Goal: Transaction & Acquisition: Purchase product/service

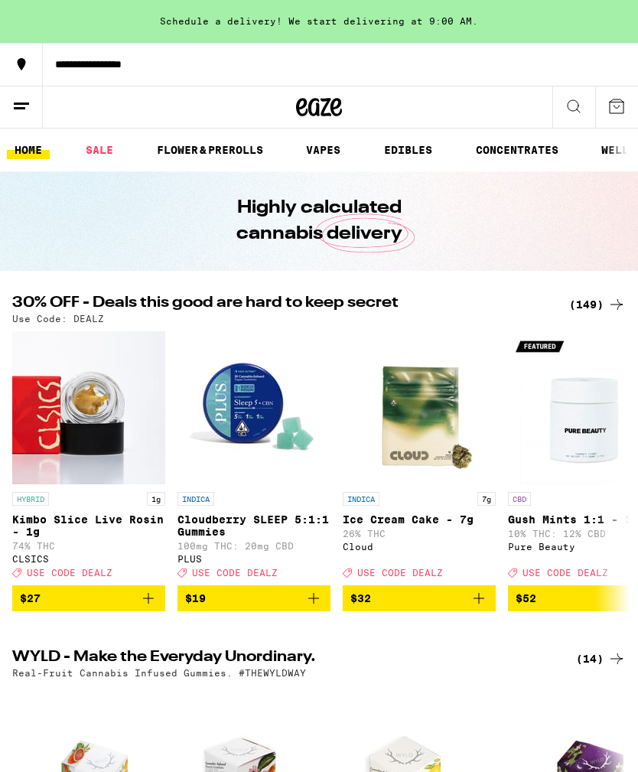
click at [152, 112] on div "**********" at bounding box center [106, 107] width 213 height 43
click at [577, 109] on icon at bounding box center [574, 106] width 12 height 12
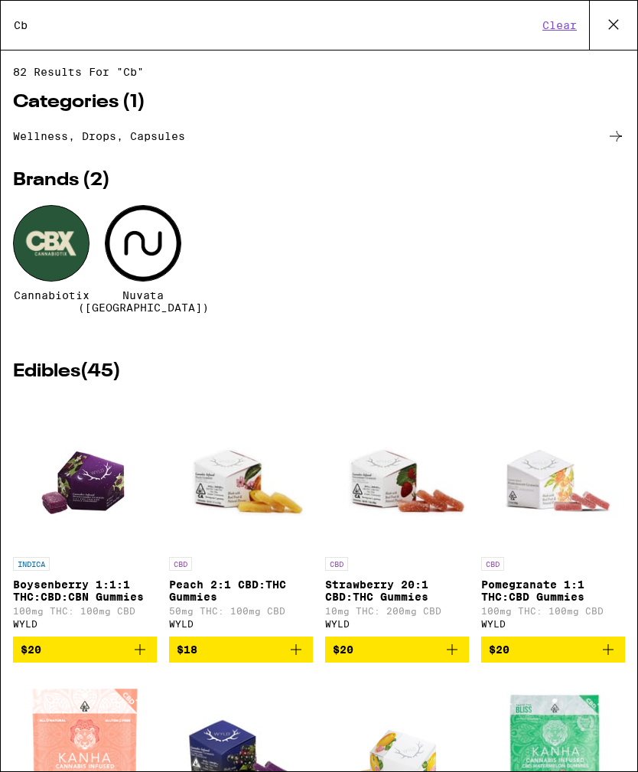
type input "Cb"
click at [55, 250] on div at bounding box center [51, 243] width 76 height 76
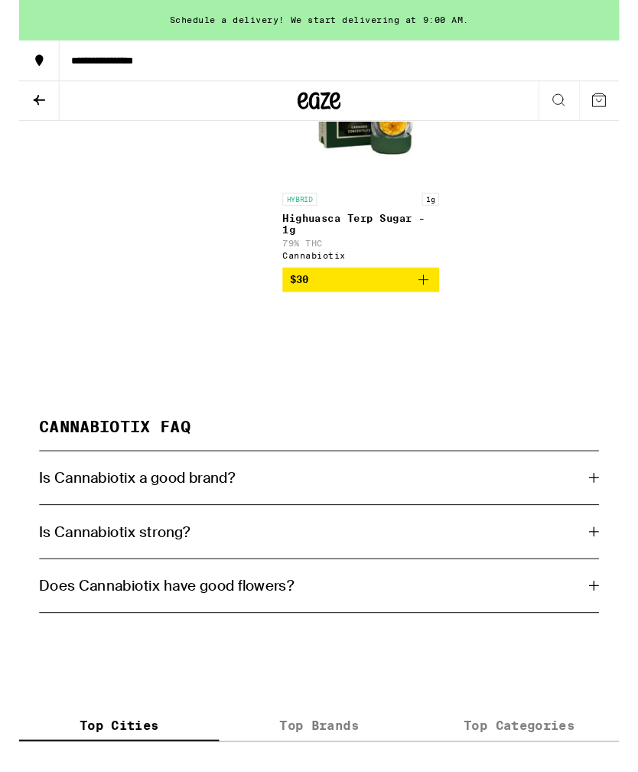
scroll to position [2727, 0]
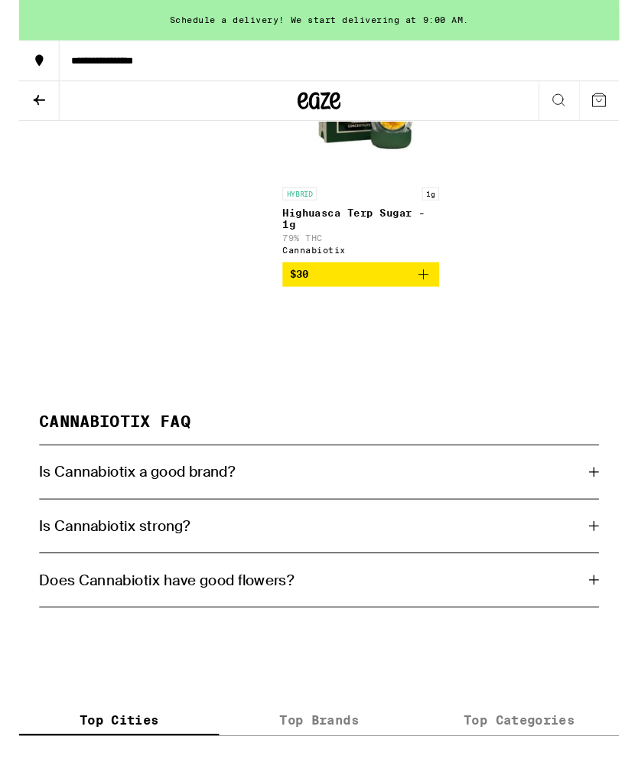
click at [615, 564] on icon at bounding box center [611, 559] width 11 height 11
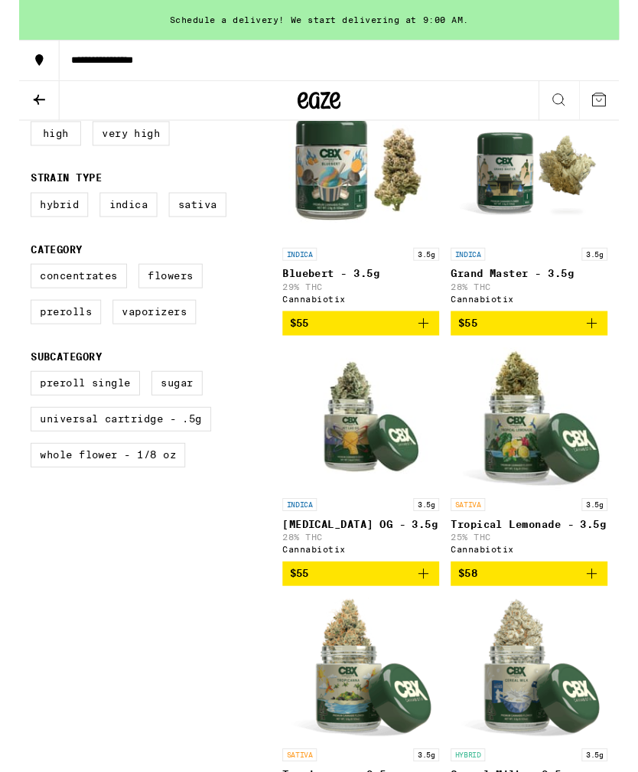
scroll to position [490, 0]
